Goal: Information Seeking & Learning: Compare options

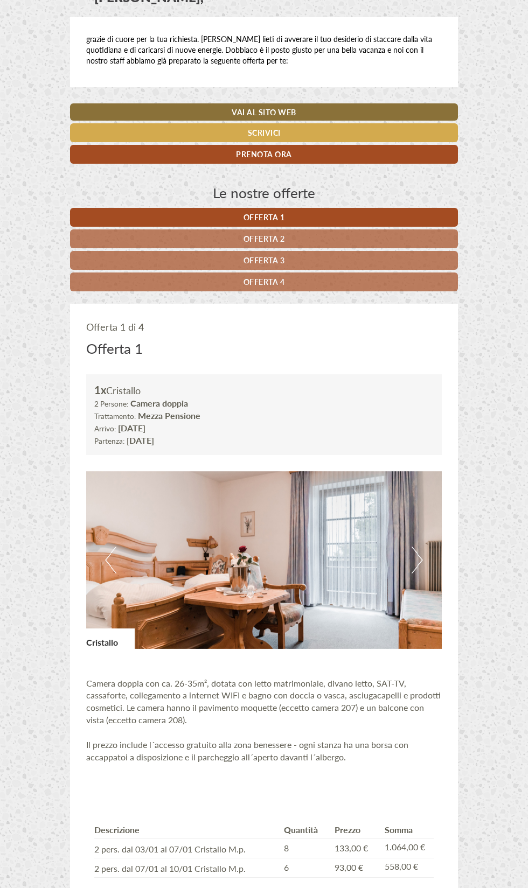
scroll to position [304, 0]
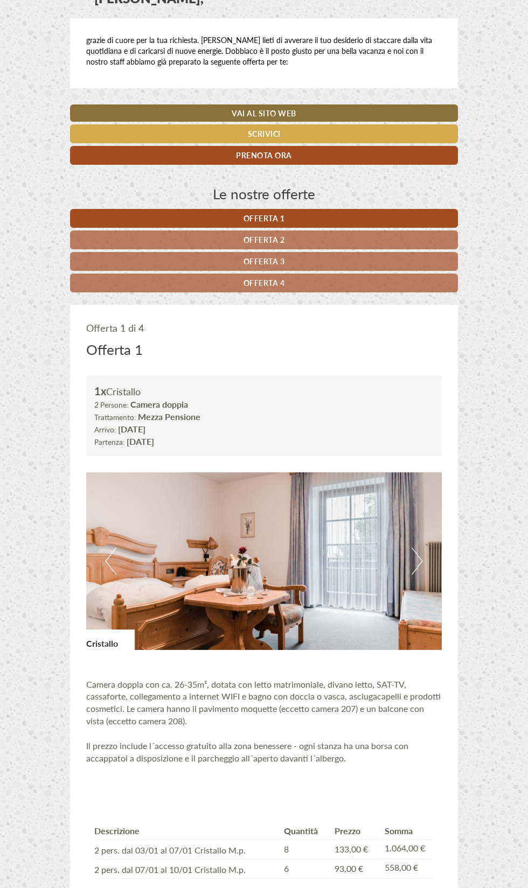
click at [313, 240] on link "Offerta 2" at bounding box center [264, 239] width 388 height 19
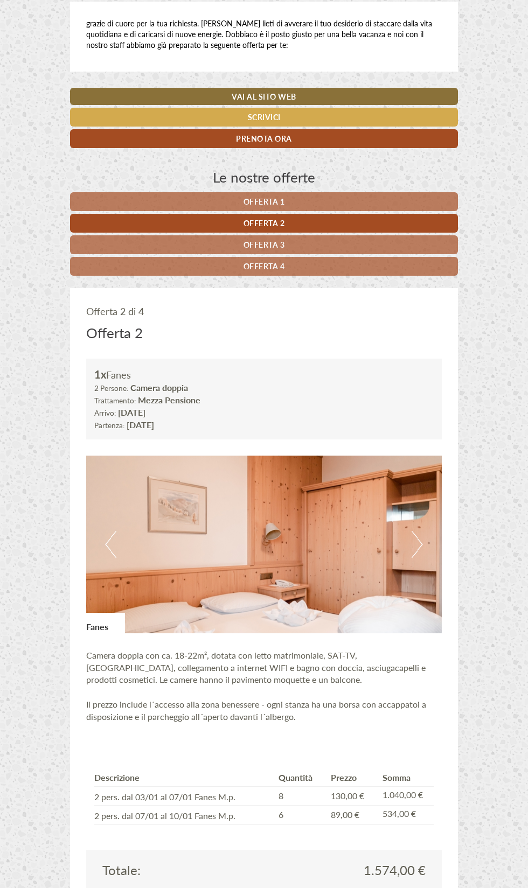
scroll to position [267, 0]
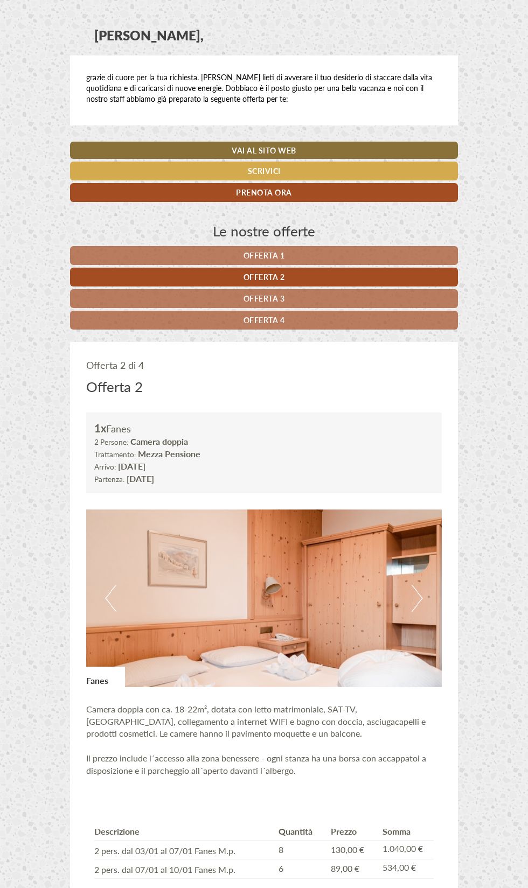
click at [316, 254] on link "Offerta 1" at bounding box center [264, 255] width 388 height 19
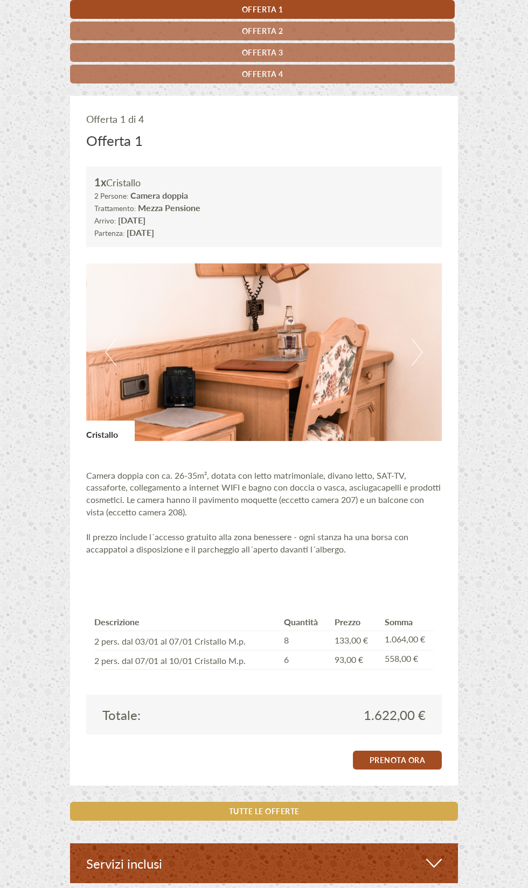
click at [321, 53] on link "Offerta 3" at bounding box center [262, 52] width 384 height 19
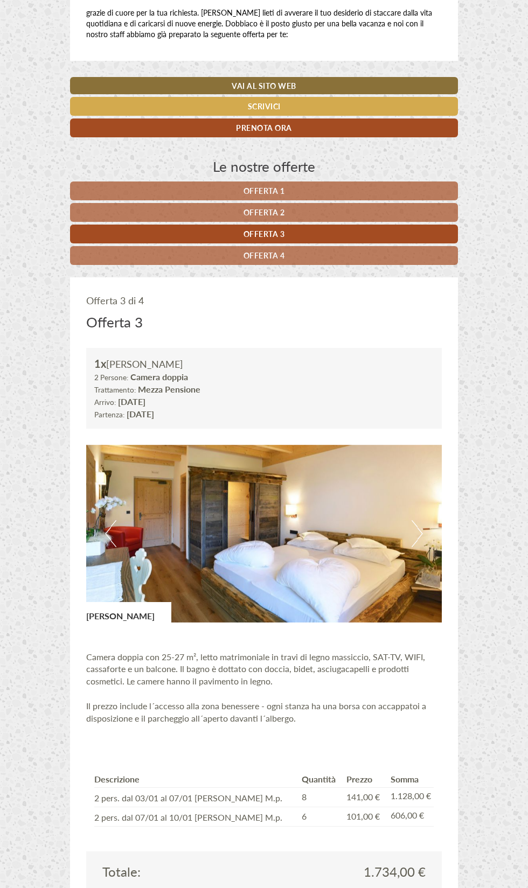
click at [322, 212] on link "Offerta 2" at bounding box center [264, 212] width 388 height 19
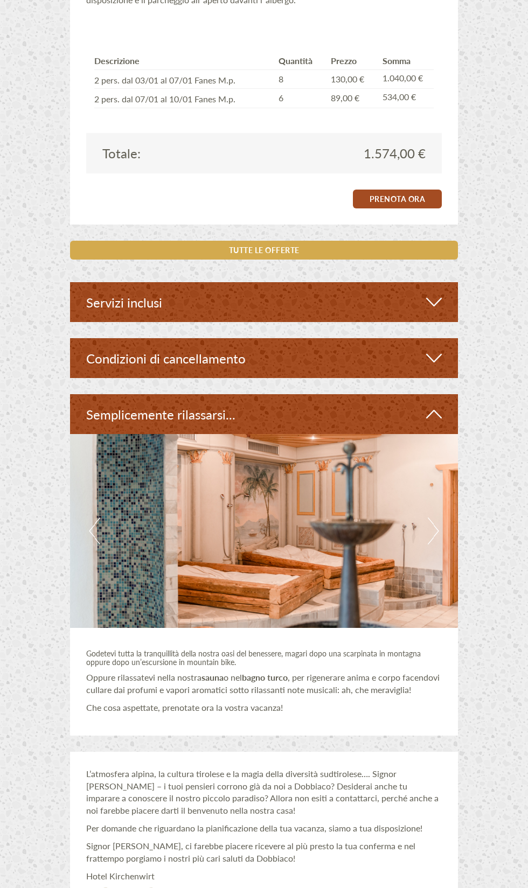
scroll to position [948, 0]
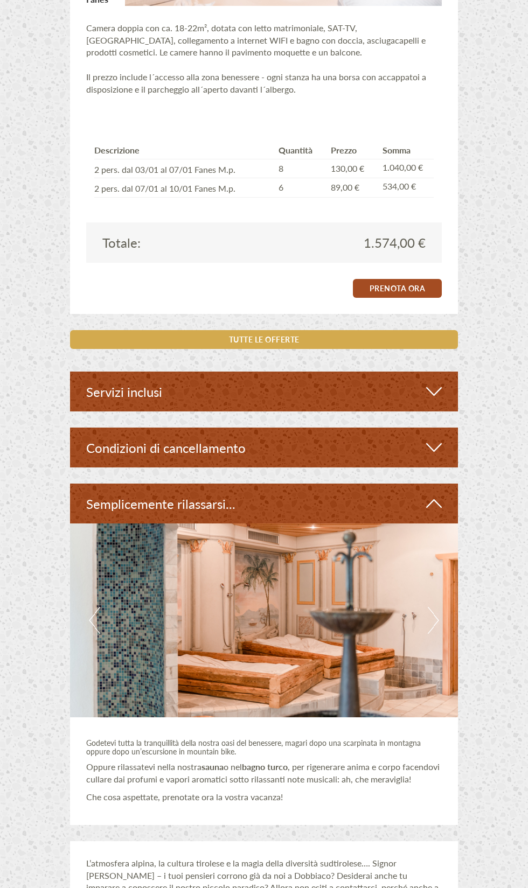
click at [448, 385] on div "Servizi inclusi" at bounding box center [264, 392] width 388 height 40
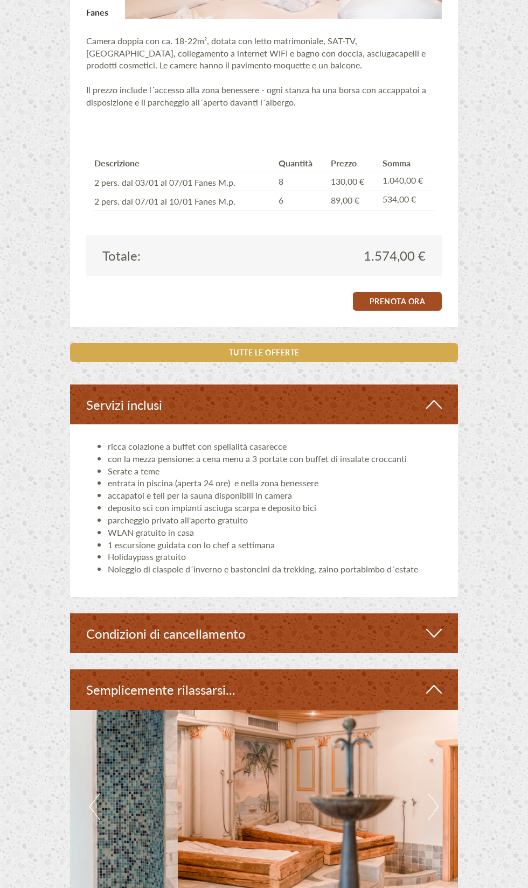
scroll to position [935, 0]
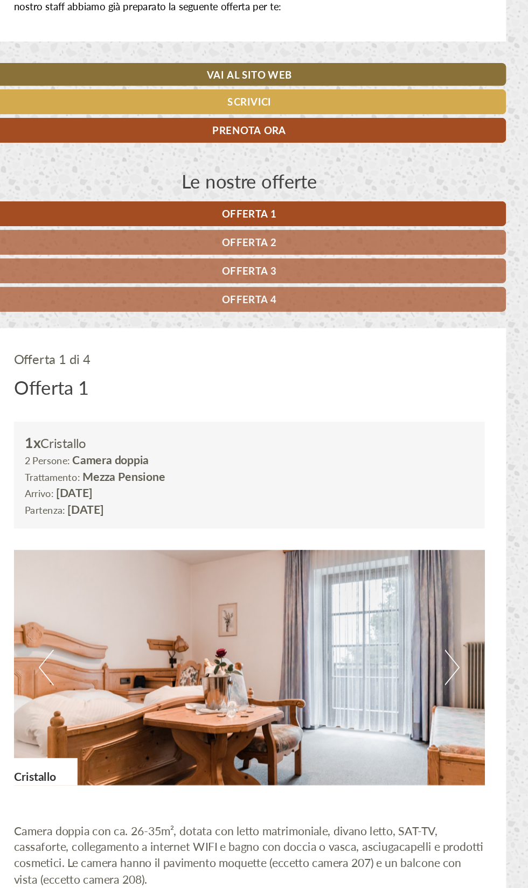
scroll to position [358, 0]
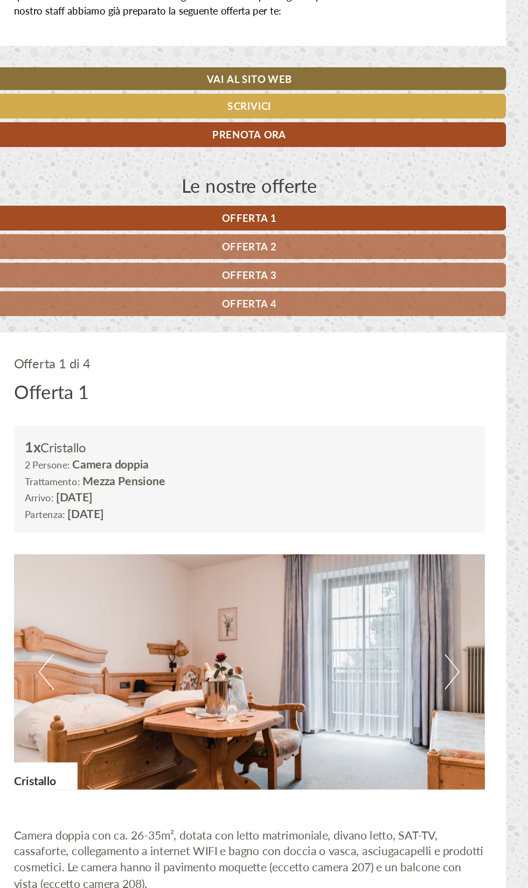
click at [304, 192] on link "Offerta 2" at bounding box center [264, 186] width 388 height 19
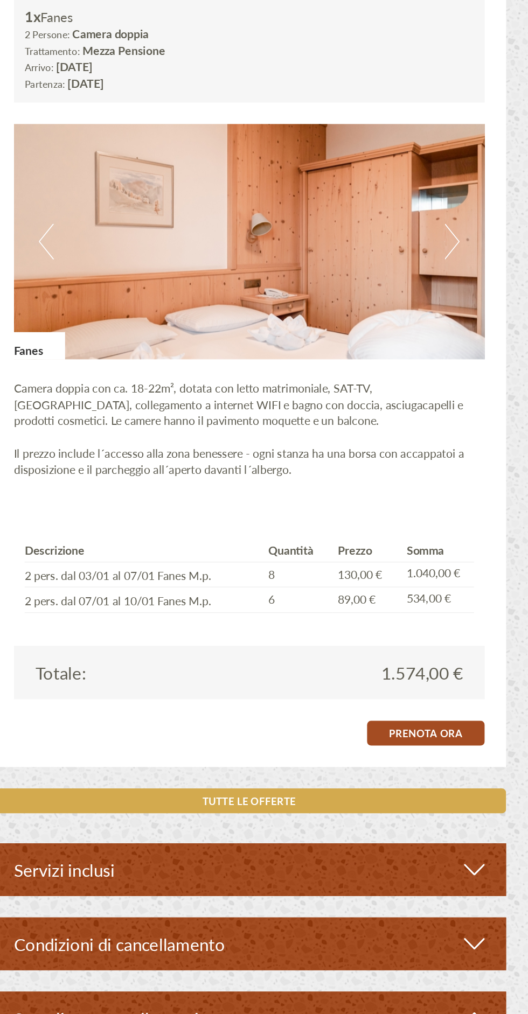
scroll to position [513, 0]
